Goal: Task Accomplishment & Management: Complete application form

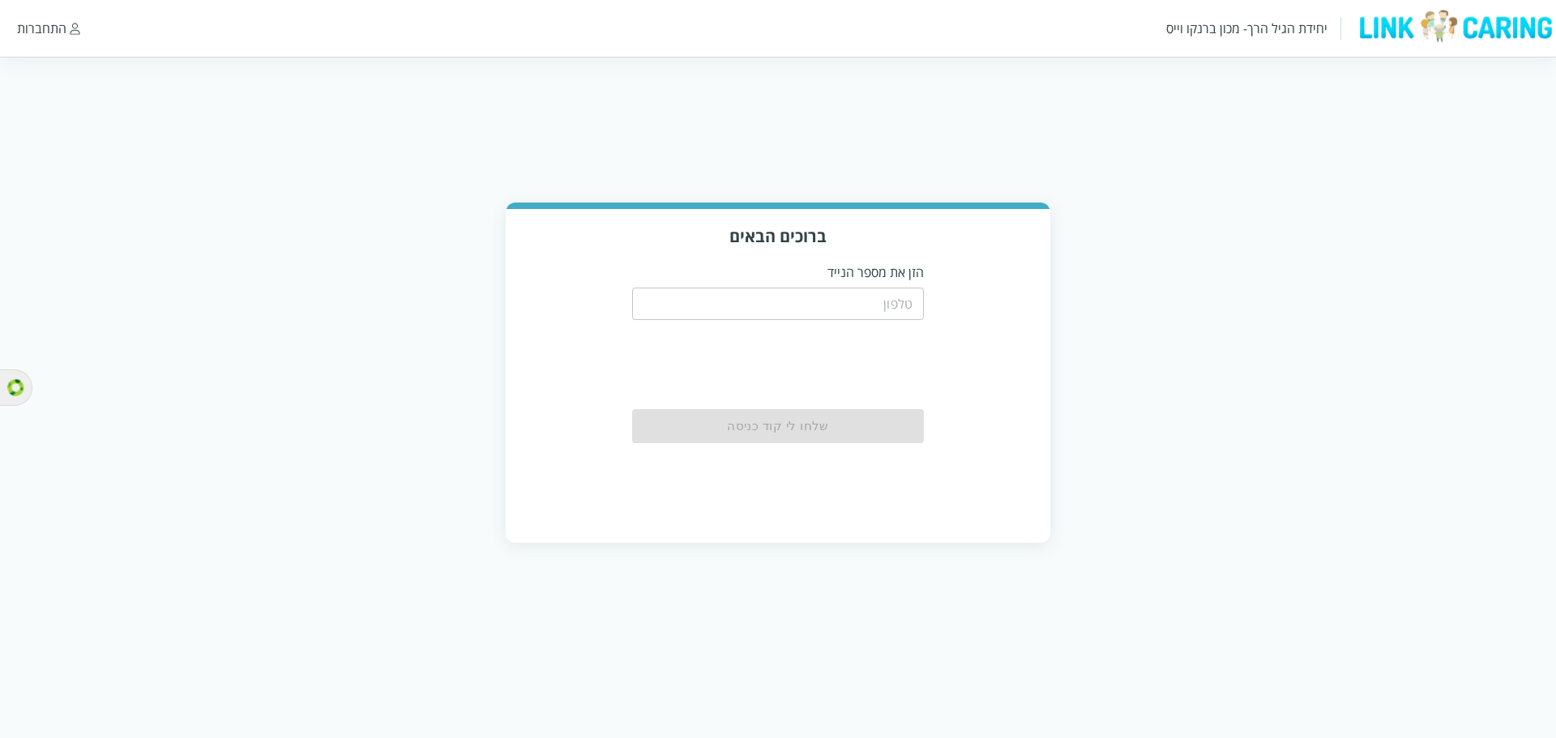
click at [891, 309] on input "tel" at bounding box center [778, 304] width 292 height 32
paste input "0544499999"
type input "0544499999"
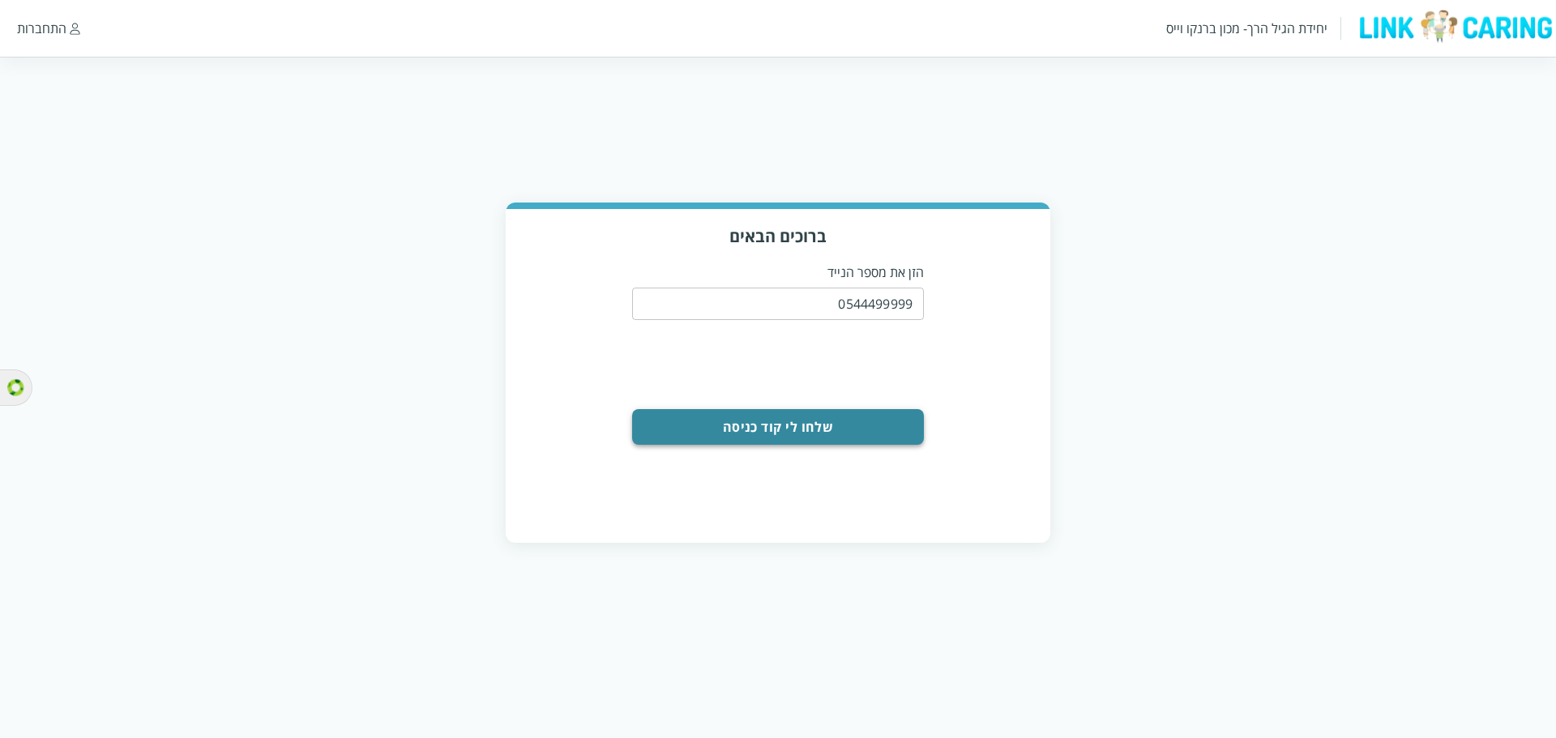
click at [767, 425] on button "שלחו לי קוד כניסה" at bounding box center [778, 427] width 292 height 36
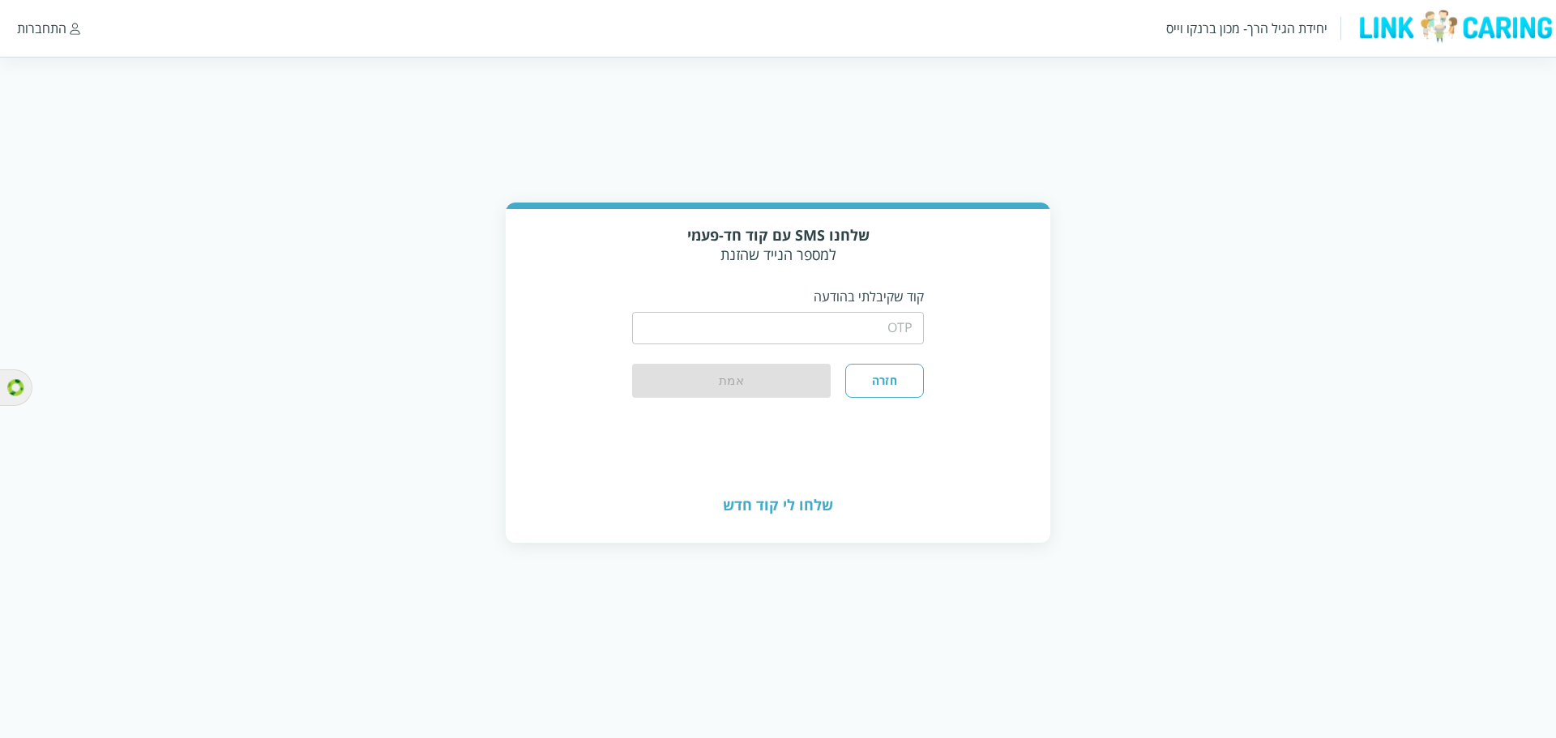
click at [865, 335] on input "string" at bounding box center [778, 328] width 292 height 32
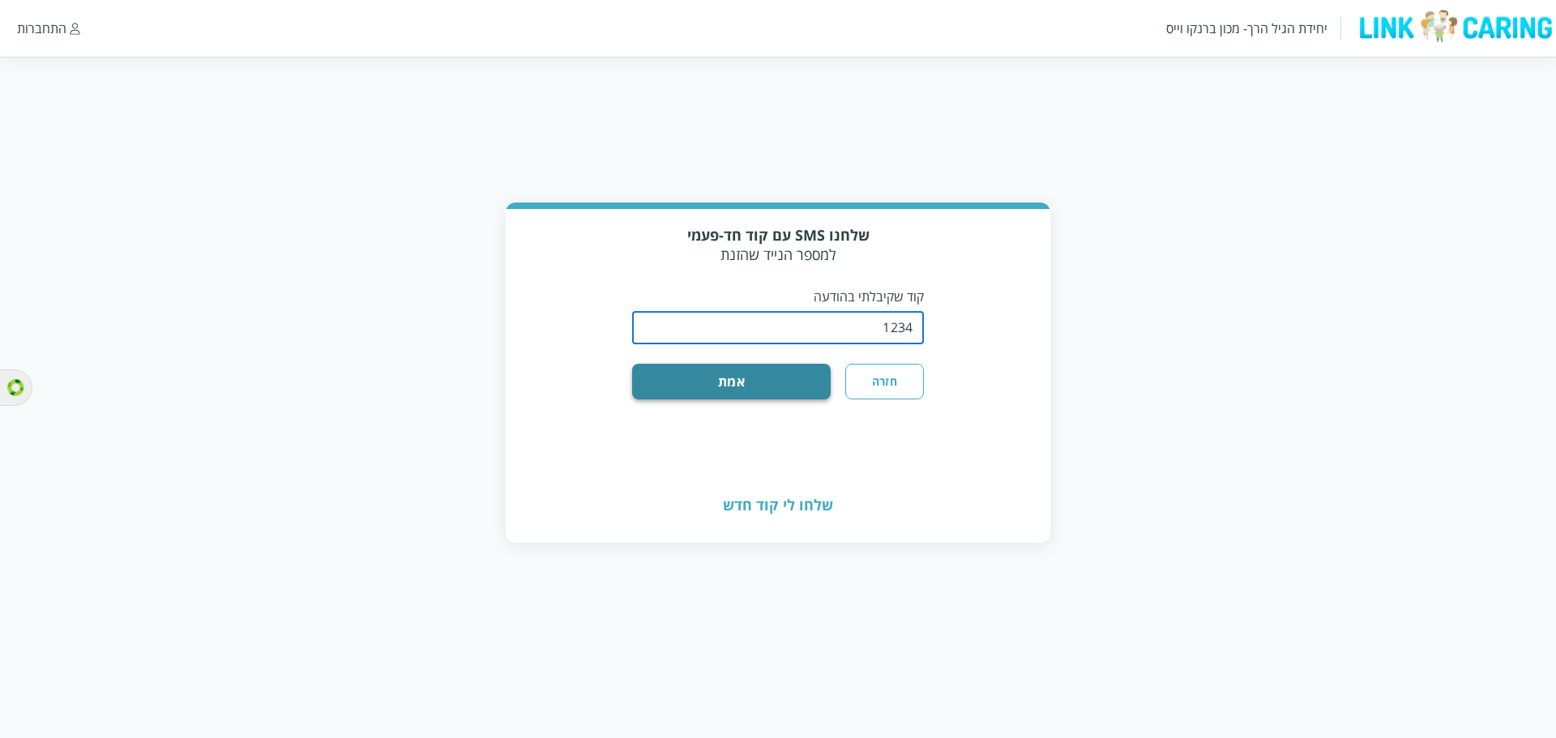
type input "1234"
click at [780, 378] on button "אמת" at bounding box center [731, 382] width 199 height 36
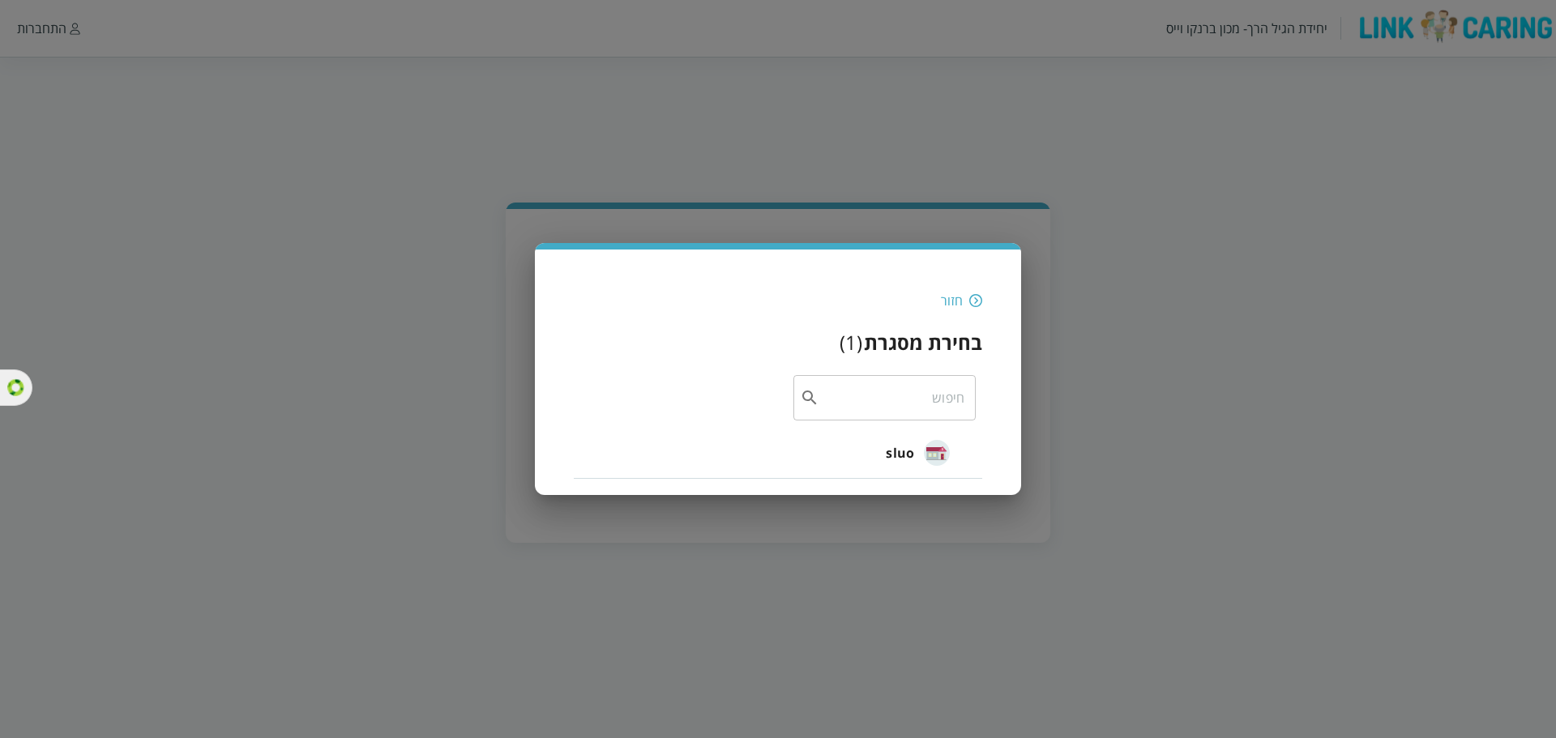
click at [971, 298] on img at bounding box center [975, 300] width 13 height 15
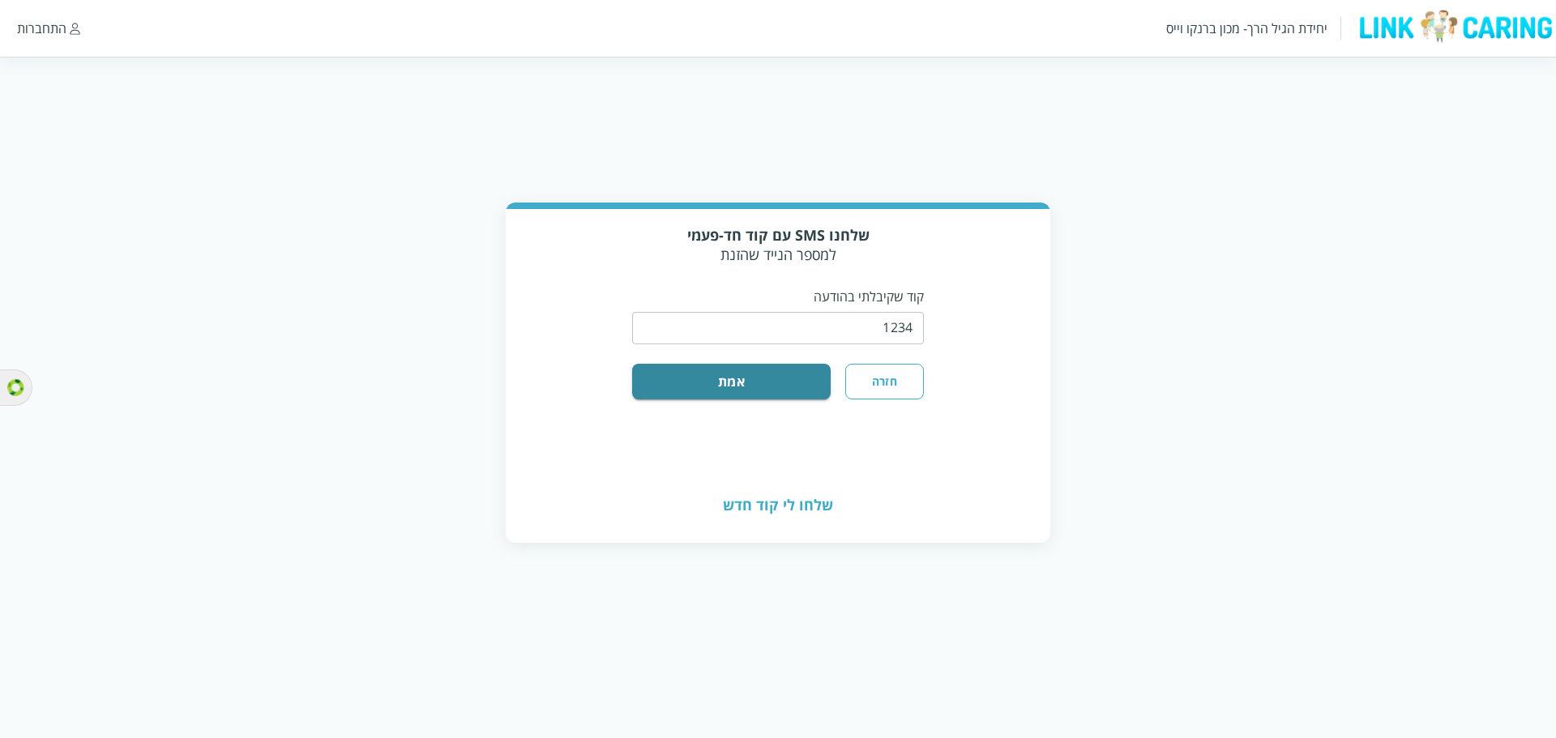
click at [898, 384] on button "חזרה" at bounding box center [884, 382] width 79 height 36
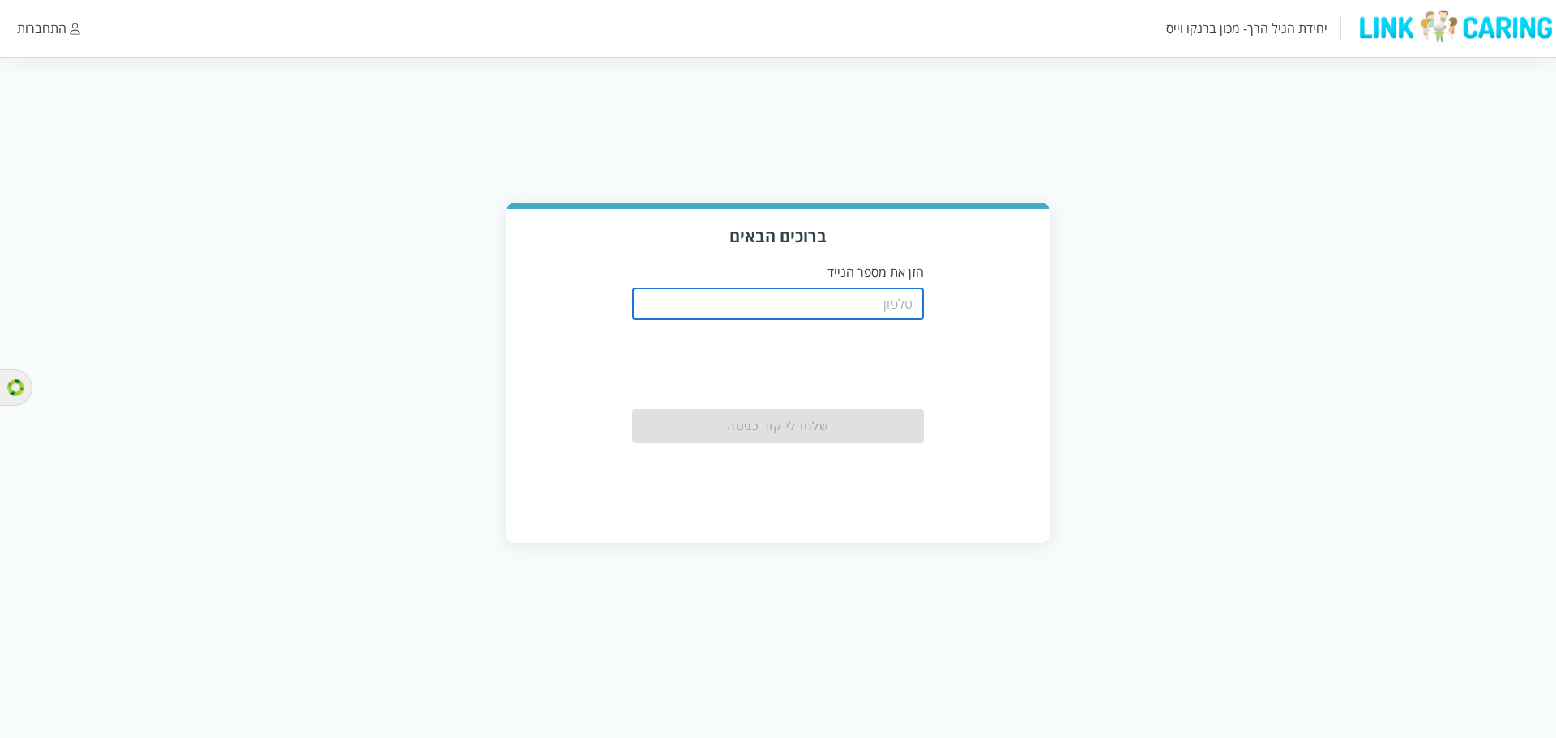
click at [823, 307] on input "tel" at bounding box center [778, 304] width 292 height 32
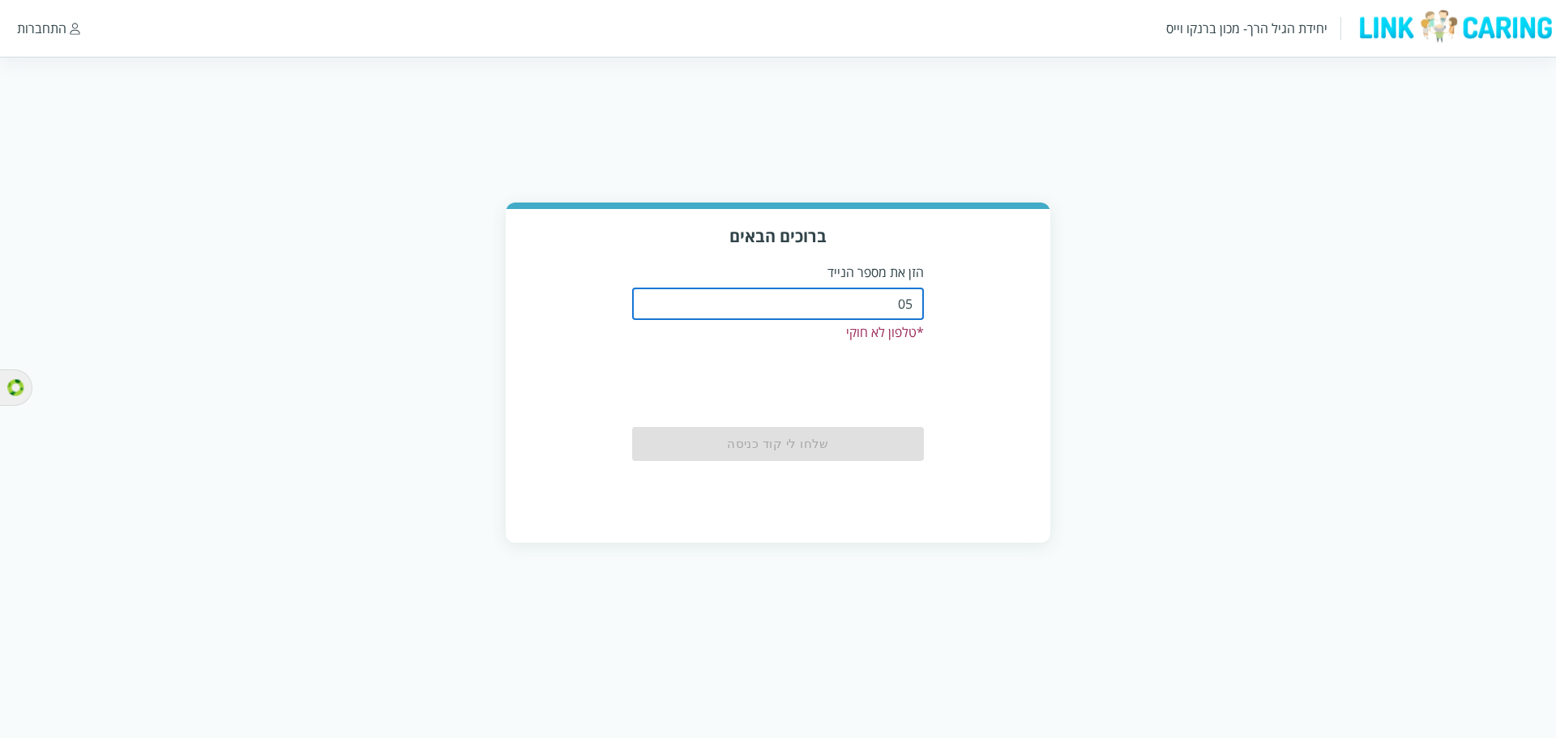
click at [891, 297] on input "05" at bounding box center [778, 304] width 292 height 32
paste input "87811111"
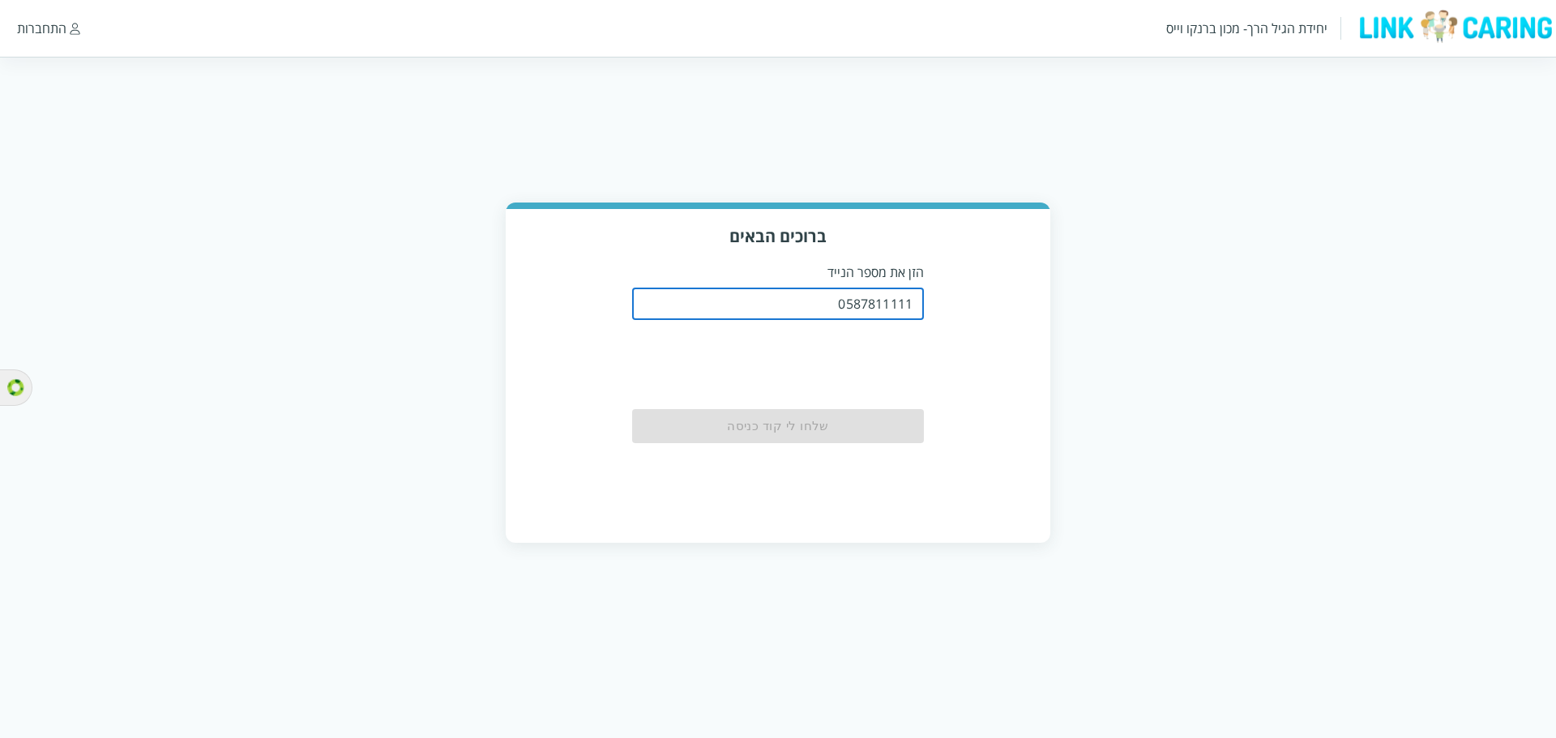
type input "0587811111"
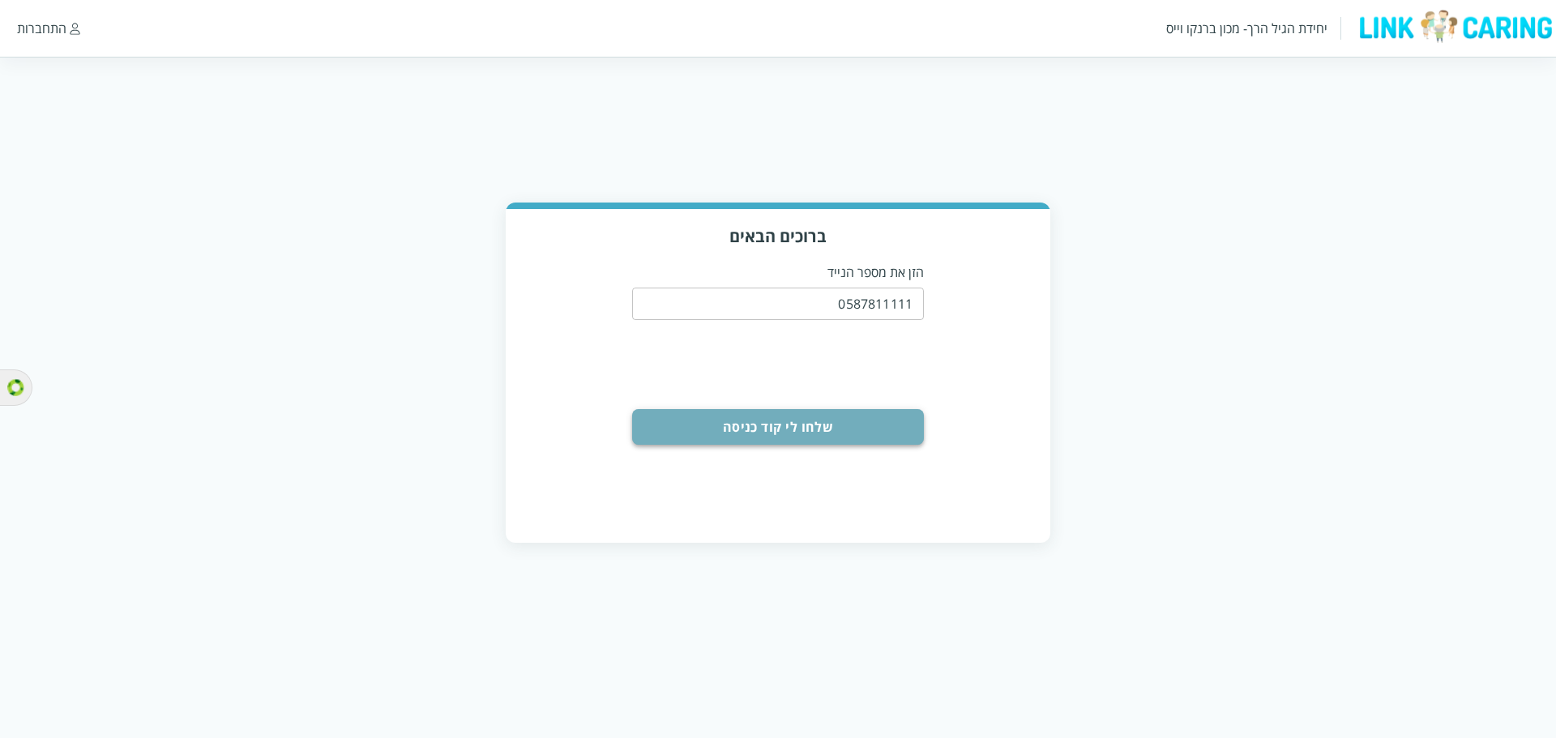
click at [875, 436] on button "שלחו לי קוד כניסה" at bounding box center [778, 427] width 292 height 36
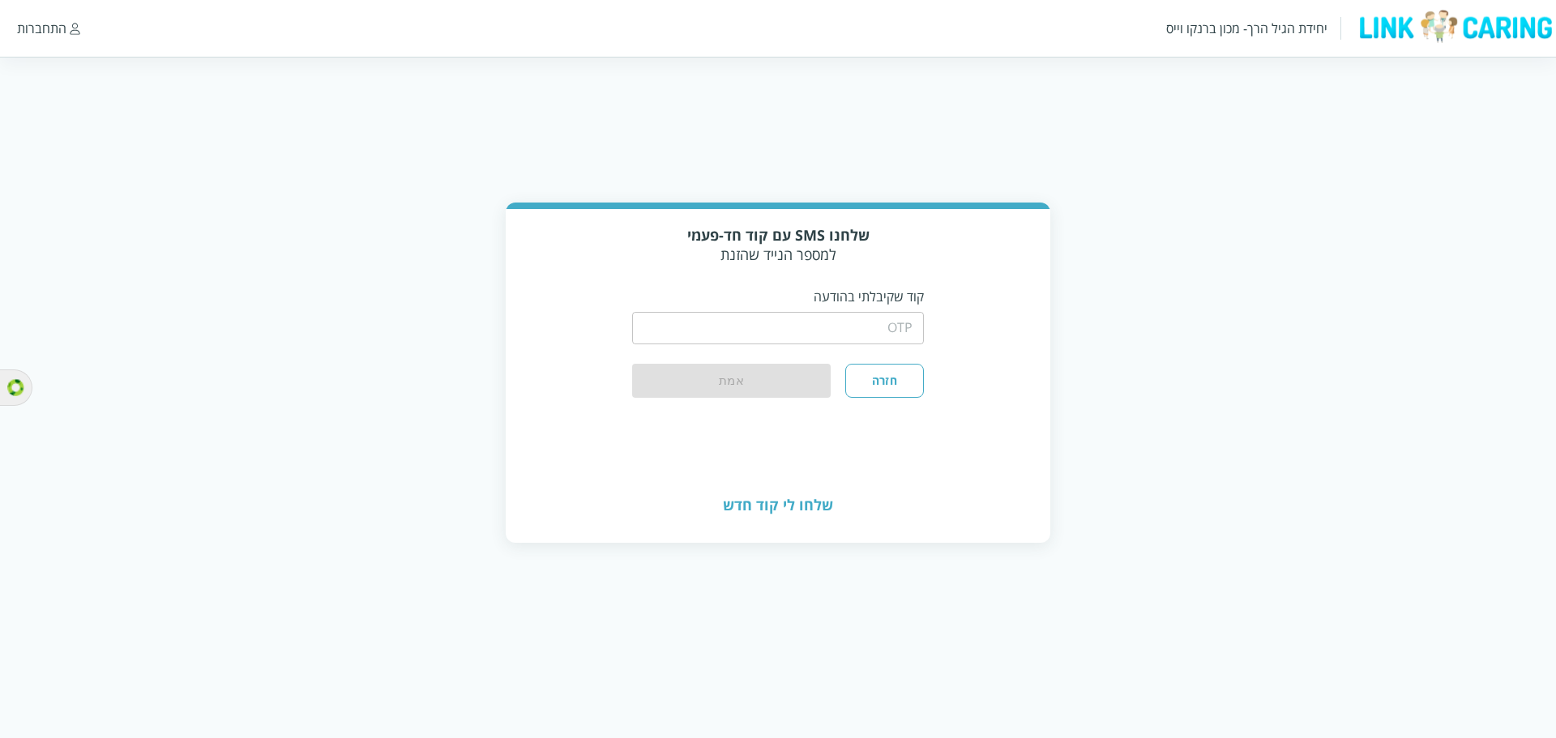
click at [899, 327] on input "string" at bounding box center [778, 328] width 292 height 32
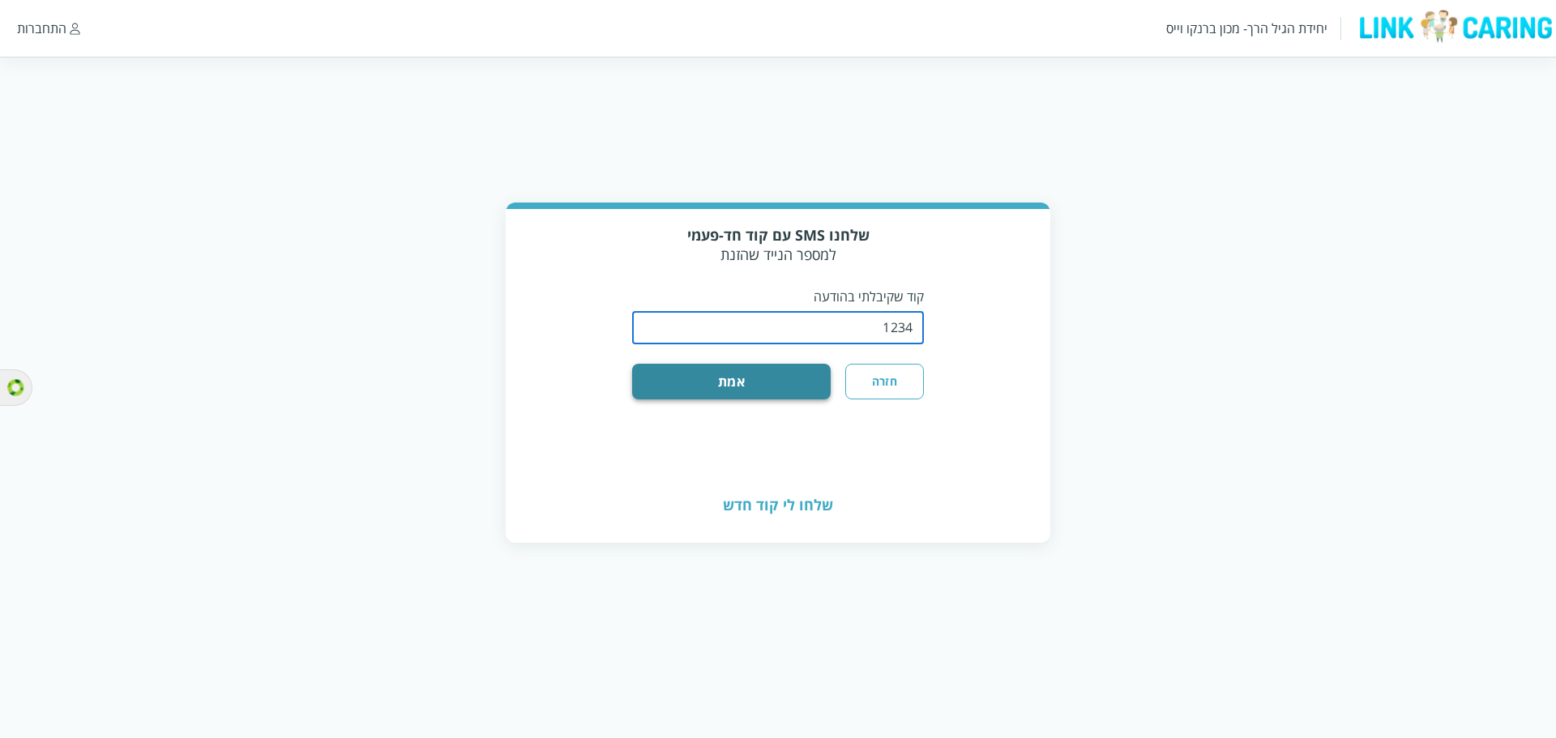
type input "1234"
click at [707, 391] on button "אמת" at bounding box center [731, 382] width 199 height 36
